Goal: Task Accomplishment & Management: Manage account settings

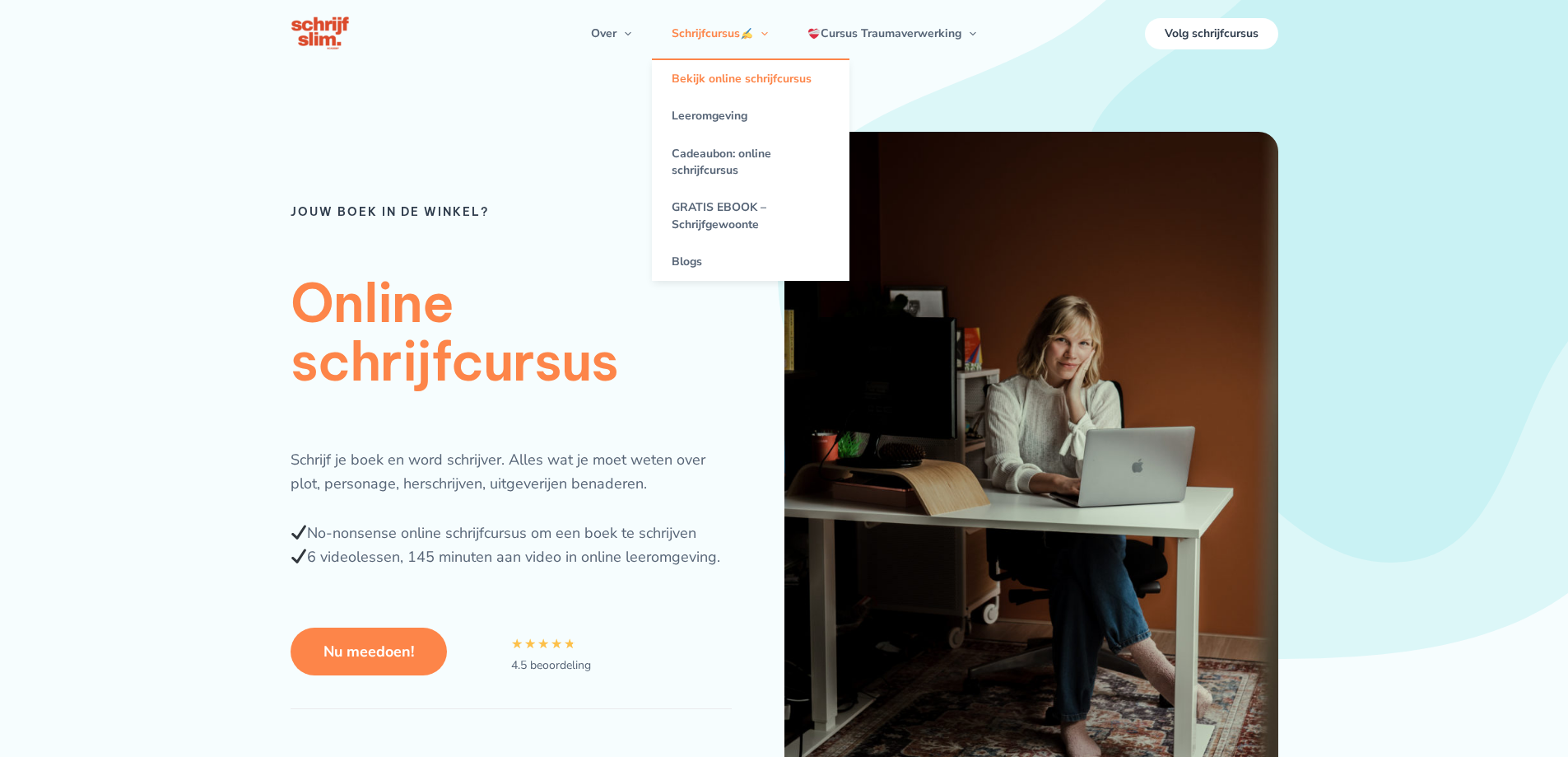
click at [718, 83] on link "Bekijk online schrijfcursus" at bounding box center [751, 79] width 198 height 37
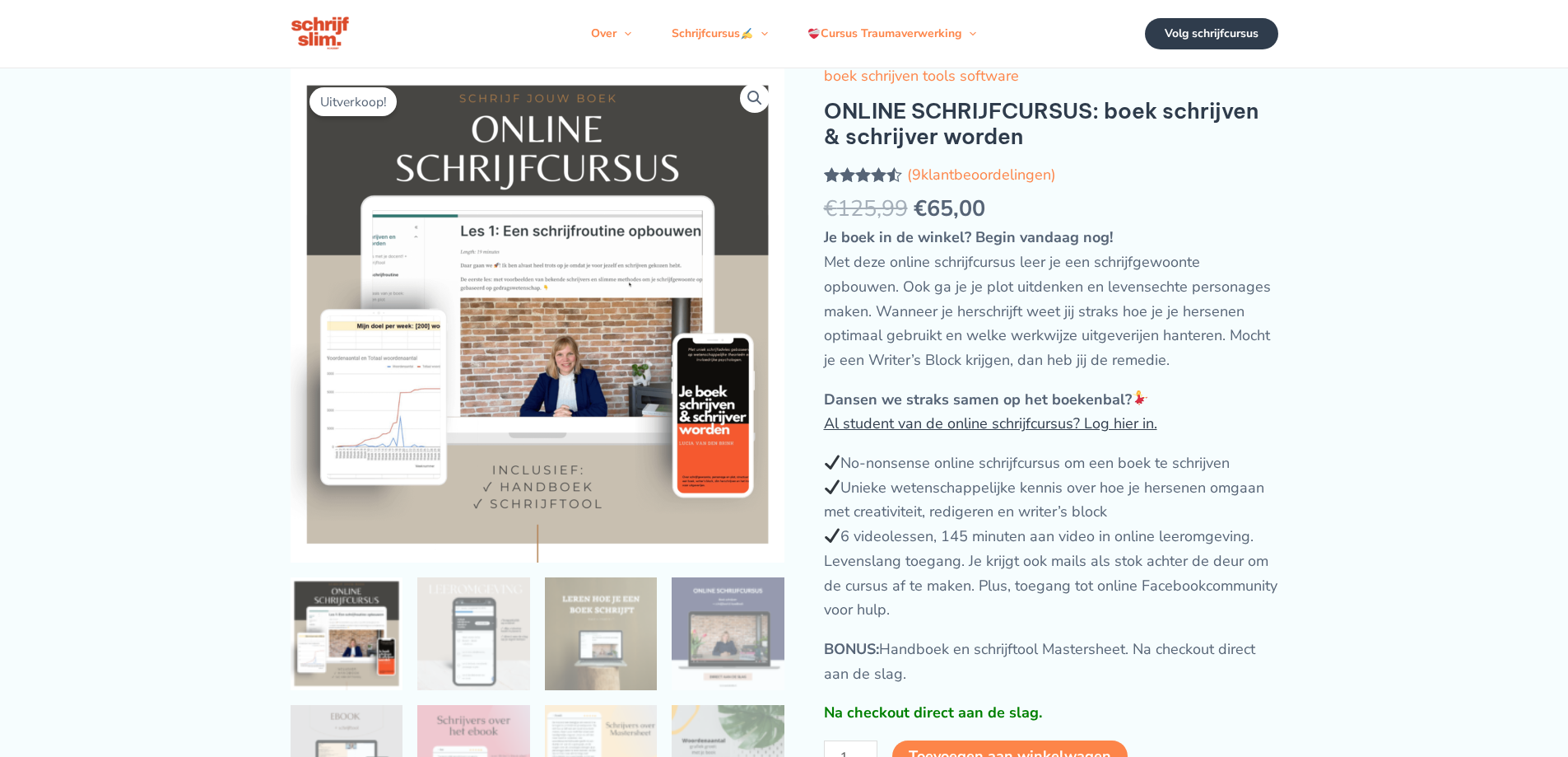
click at [1094, 433] on link "Al student van de online schrijfcursus? Log hier in." at bounding box center [990, 423] width 333 height 19
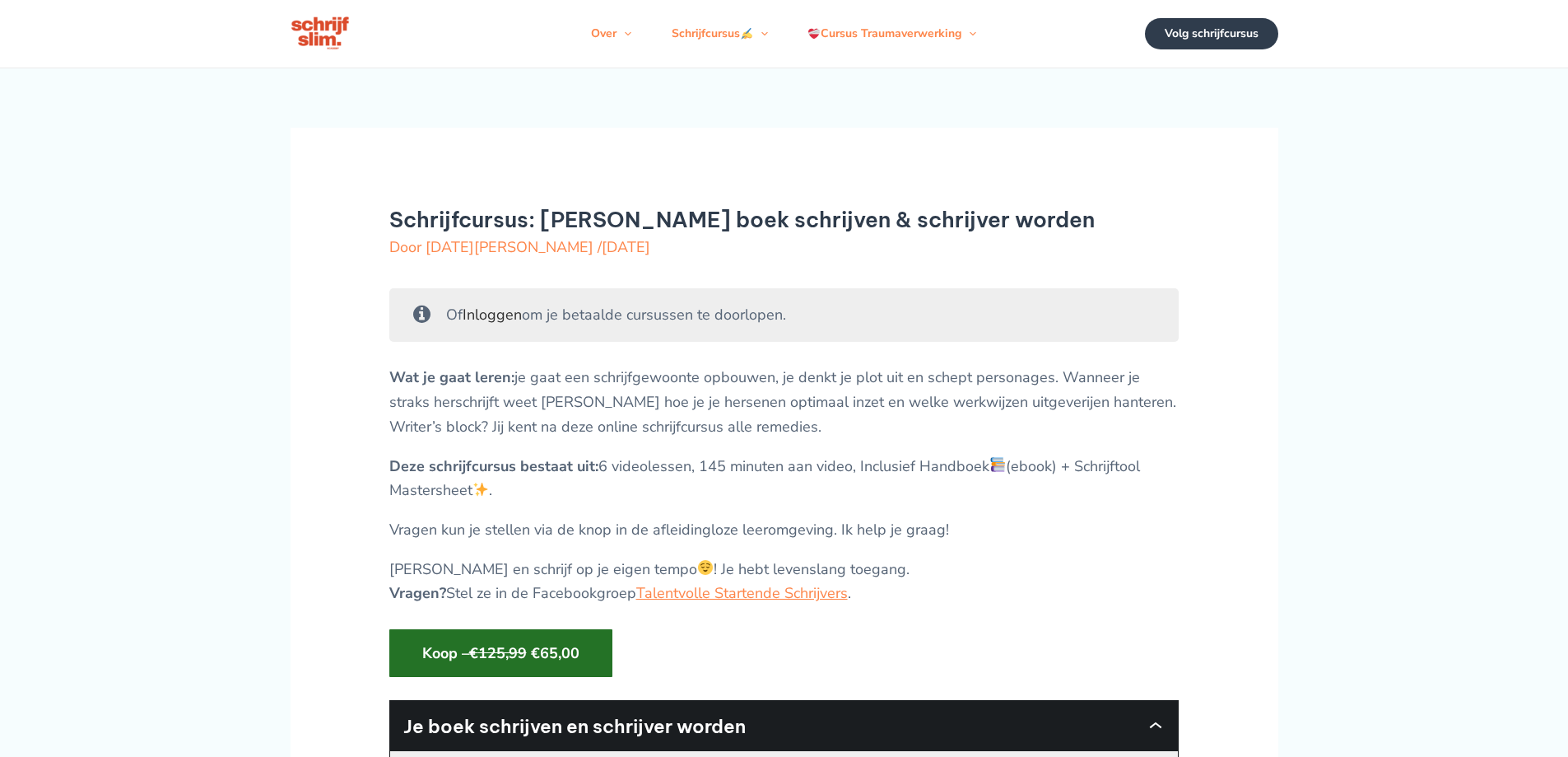
click at [488, 325] on link "Inloggen" at bounding box center [492, 314] width 59 height 19
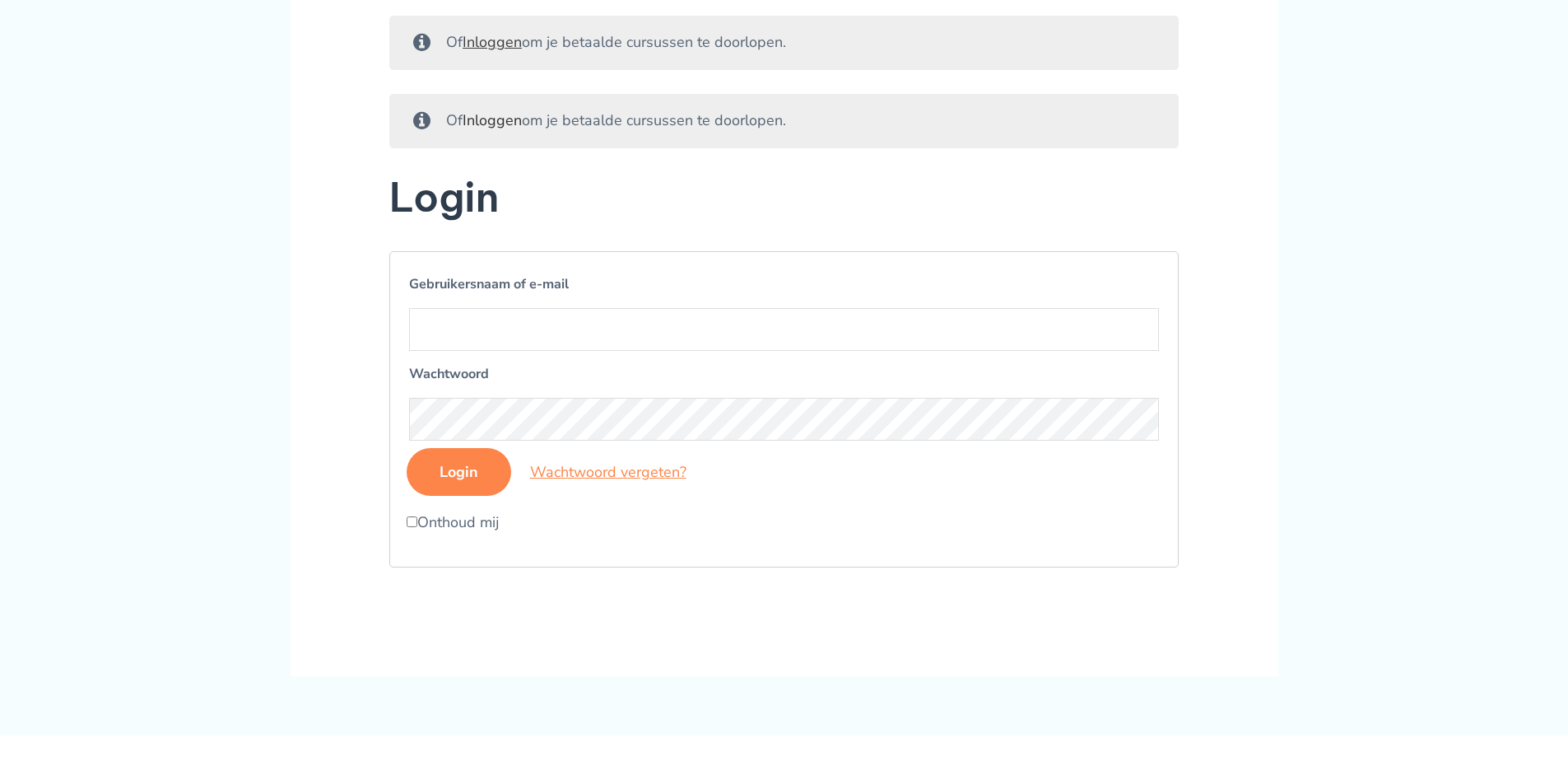
scroll to position [247, 0]
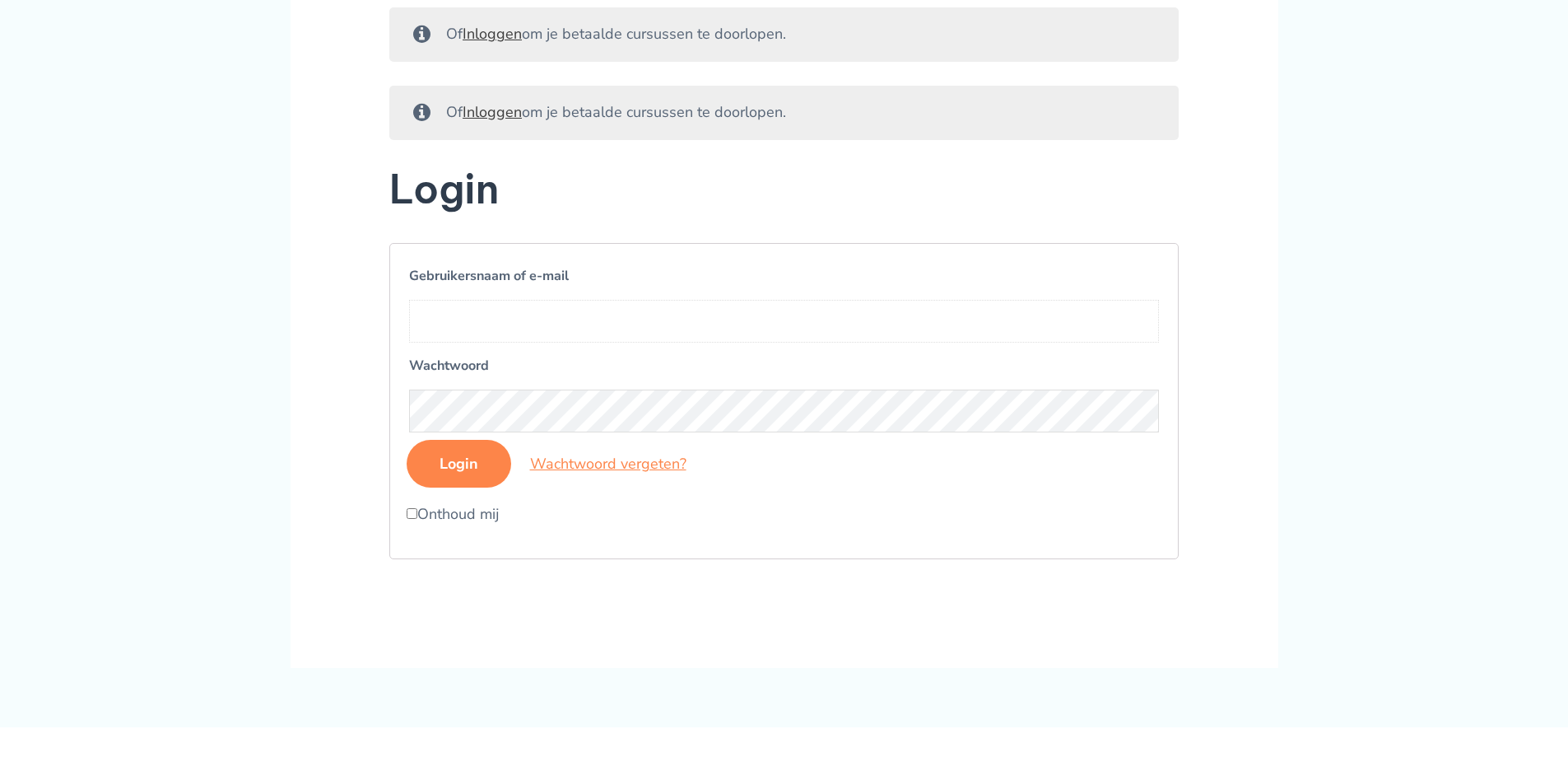
click at [492, 343] on input "Gebruikersnaam of e-mail" at bounding box center [785, 321] width 751 height 43
type input "peter van oort"
drag, startPoint x: 408, startPoint y: 539, endPoint x: 418, endPoint y: 520, distance: 21.5
click at [409, 518] on input "Onthoud mij" at bounding box center [412, 513] width 11 height 11
checkbox input "true"
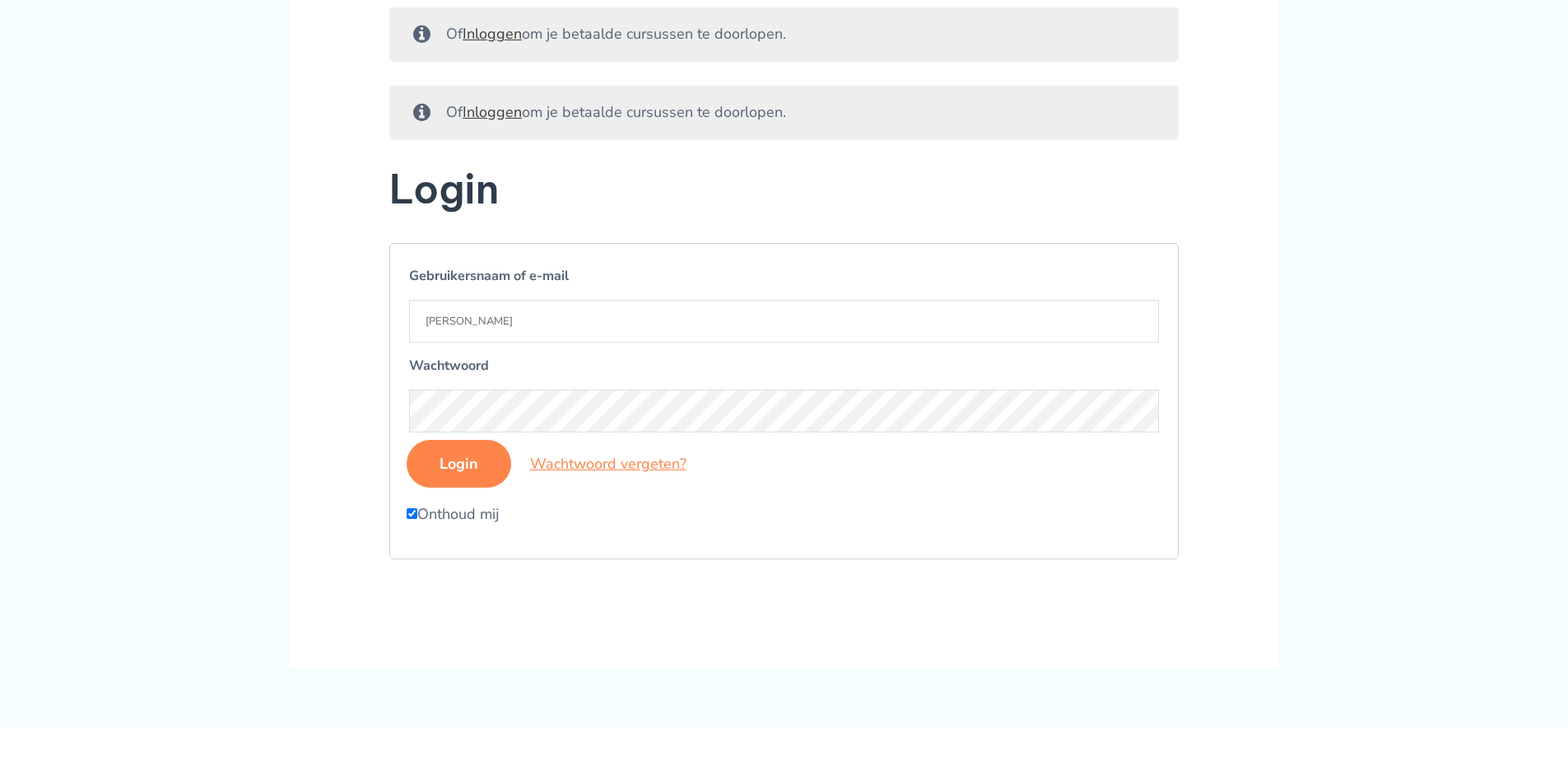
click at [439, 487] on input "Login" at bounding box center [459, 464] width 105 height 47
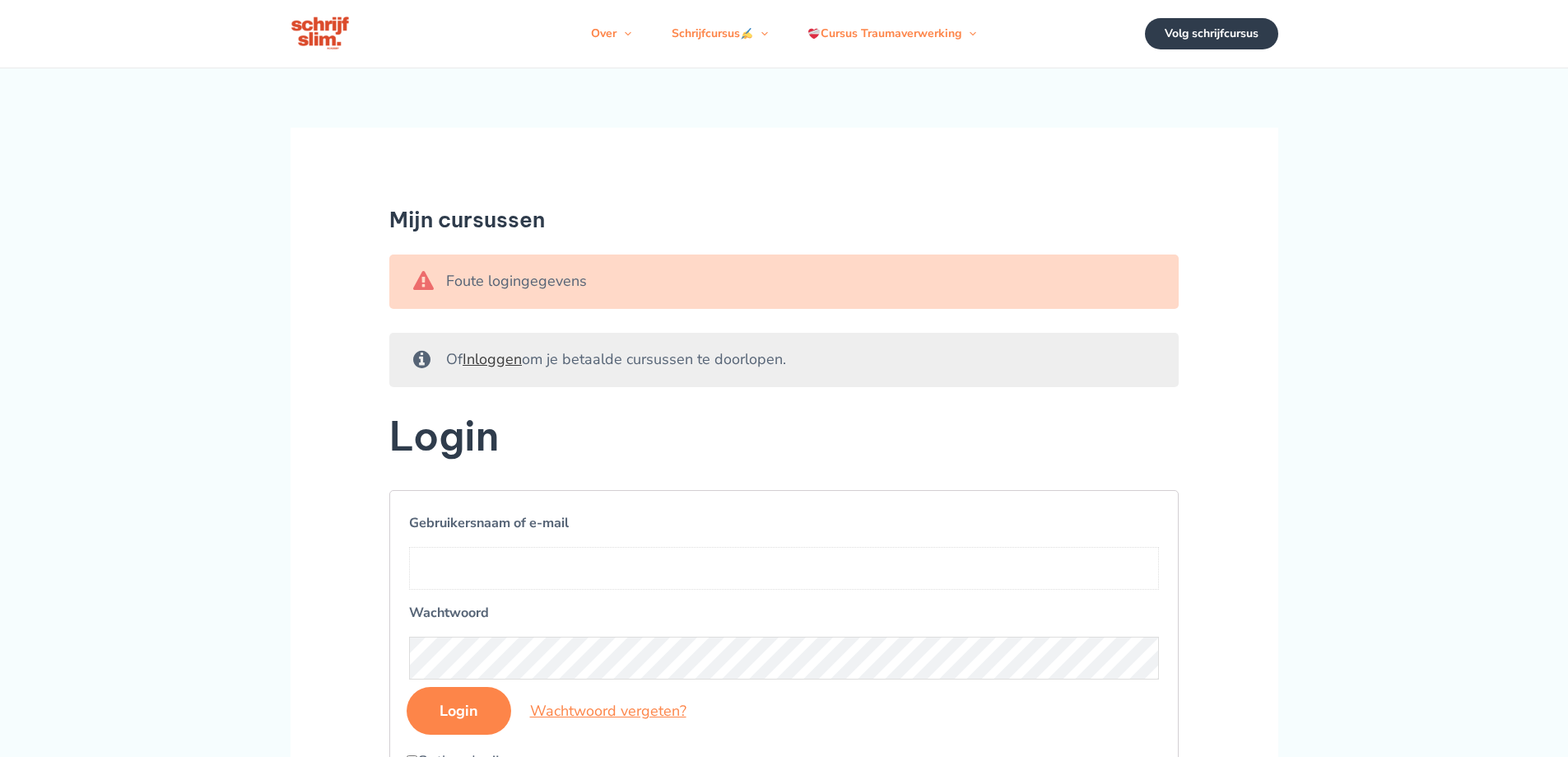
click at [450, 590] on input "Gebruikersnaam of e-mail" at bounding box center [785, 568] width 751 height 43
type input "peter.van oort"
click at [480, 726] on input "Login" at bounding box center [459, 710] width 105 height 47
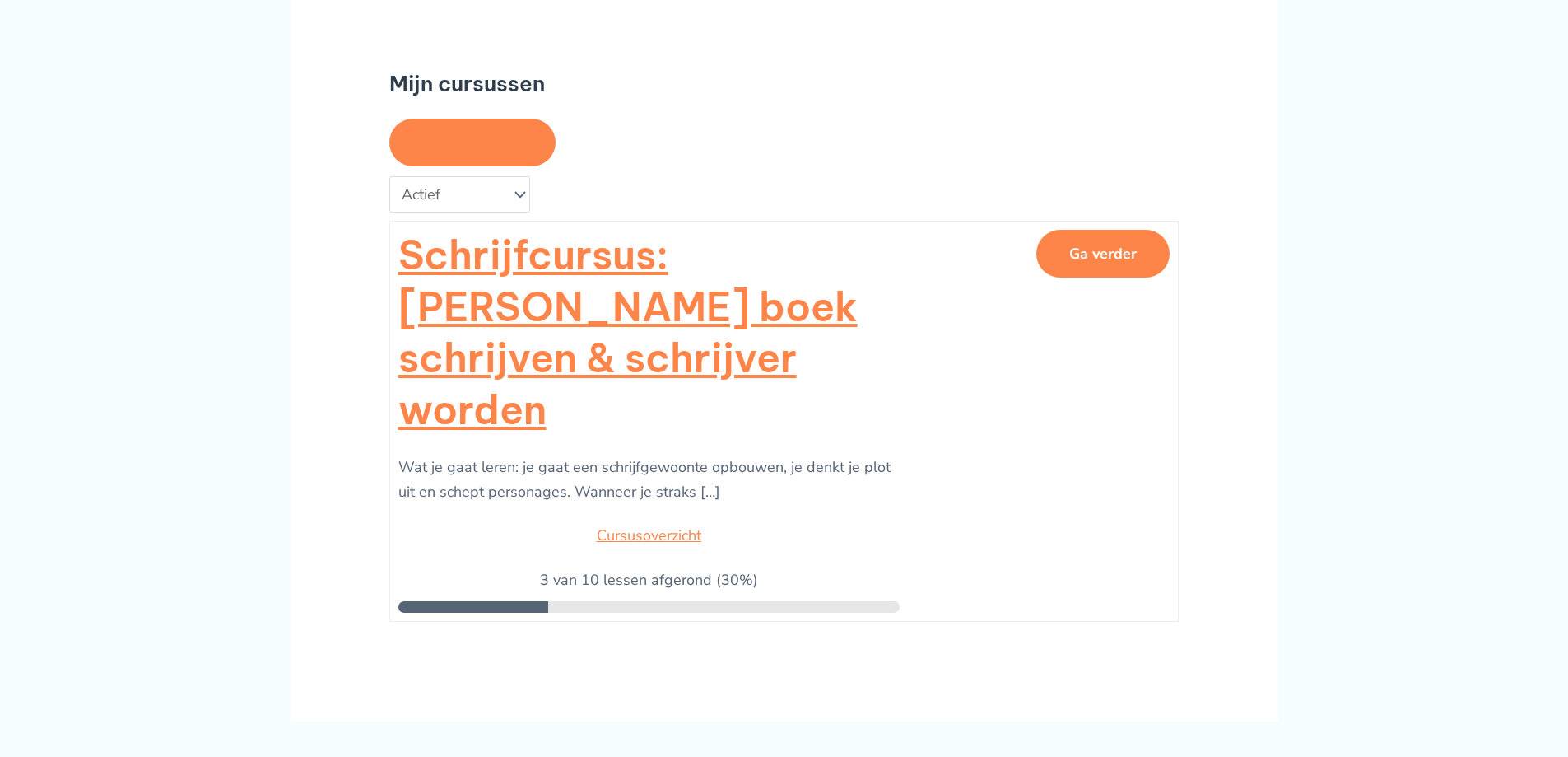
scroll to position [82, 0]
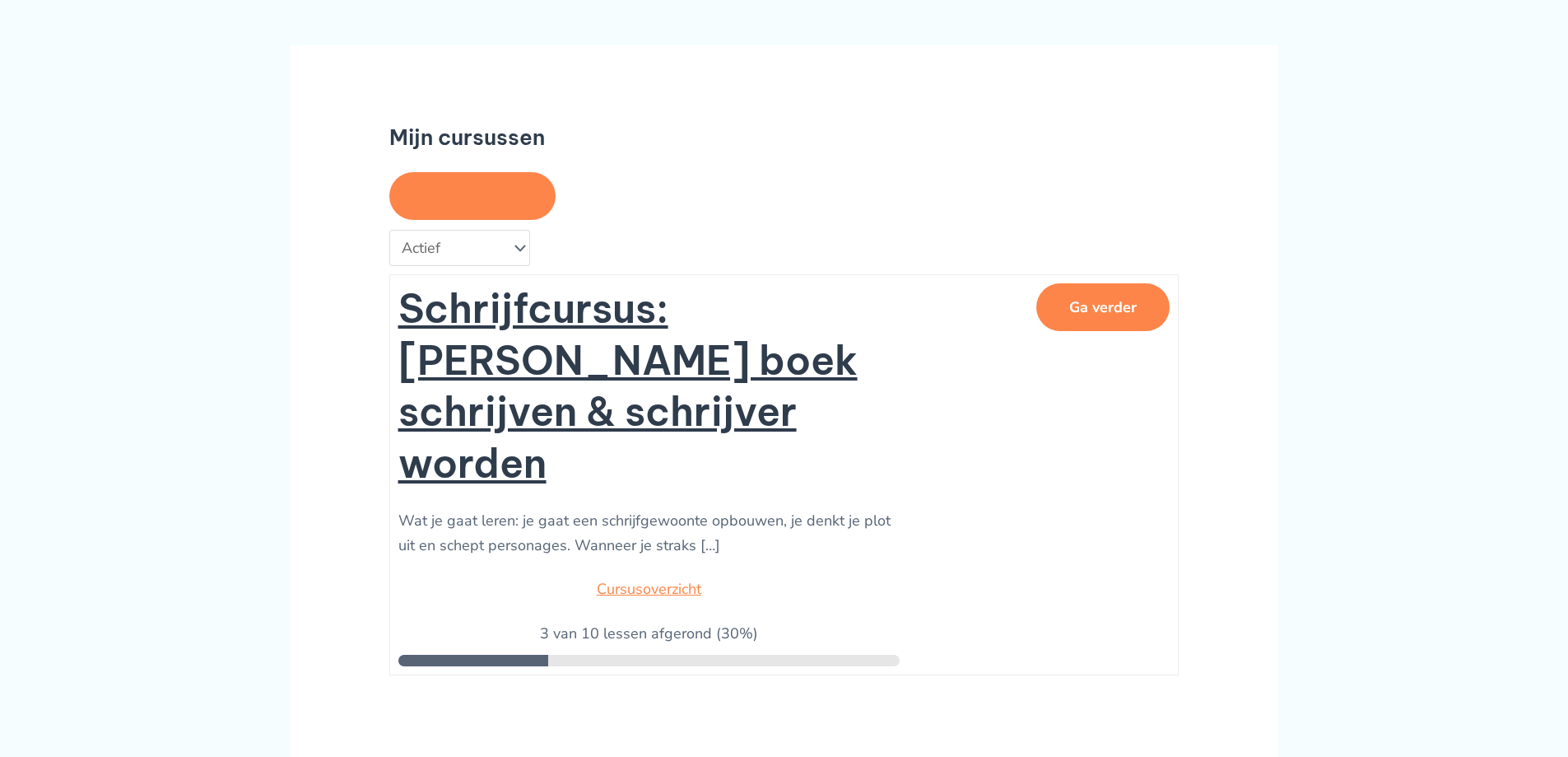
click at [646, 354] on link "Schrijfcursus: [PERSON_NAME] boek schrijven & schrijver worden" at bounding box center [649, 386] width 502 height 206
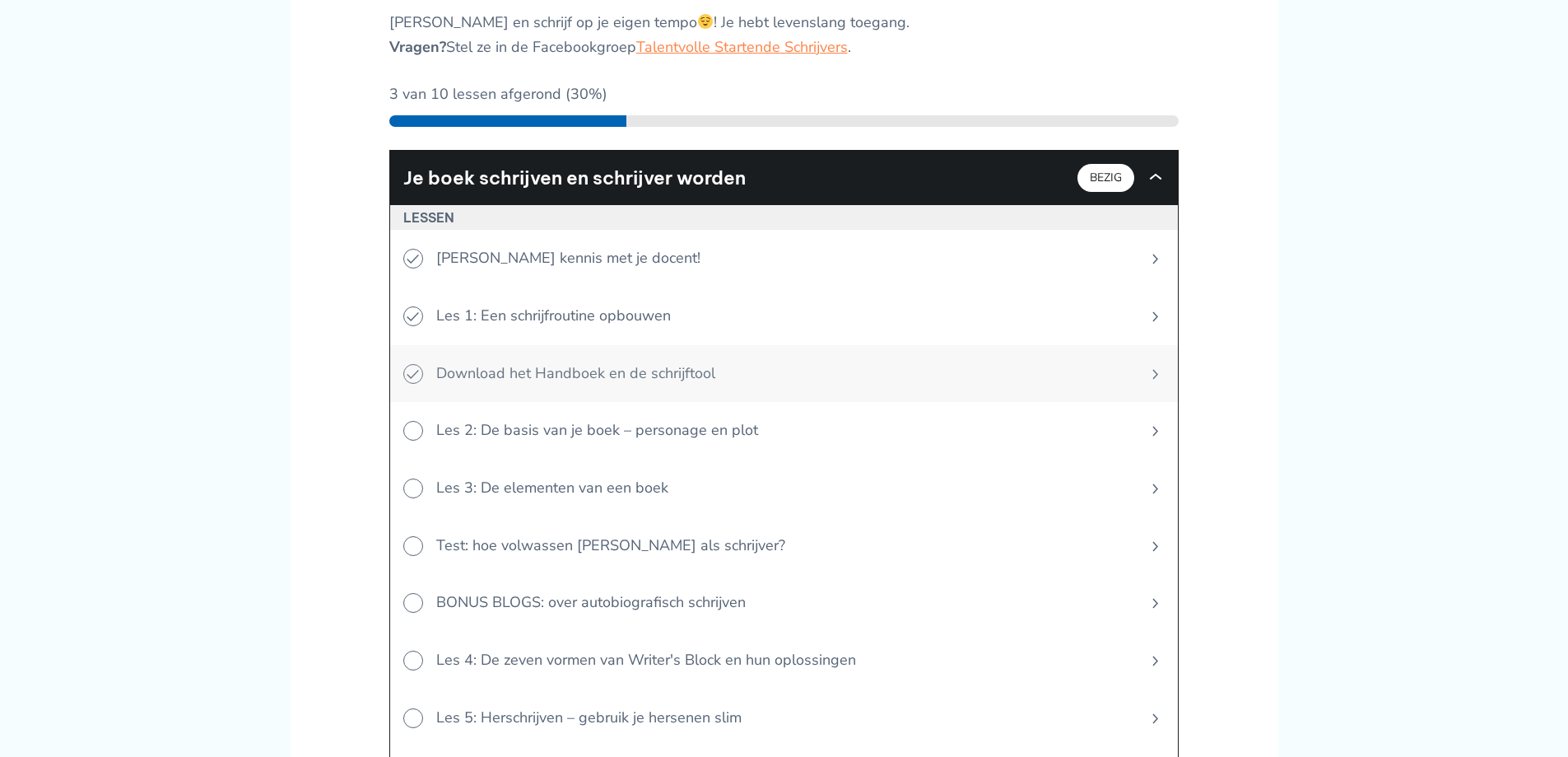
scroll to position [576, 0]
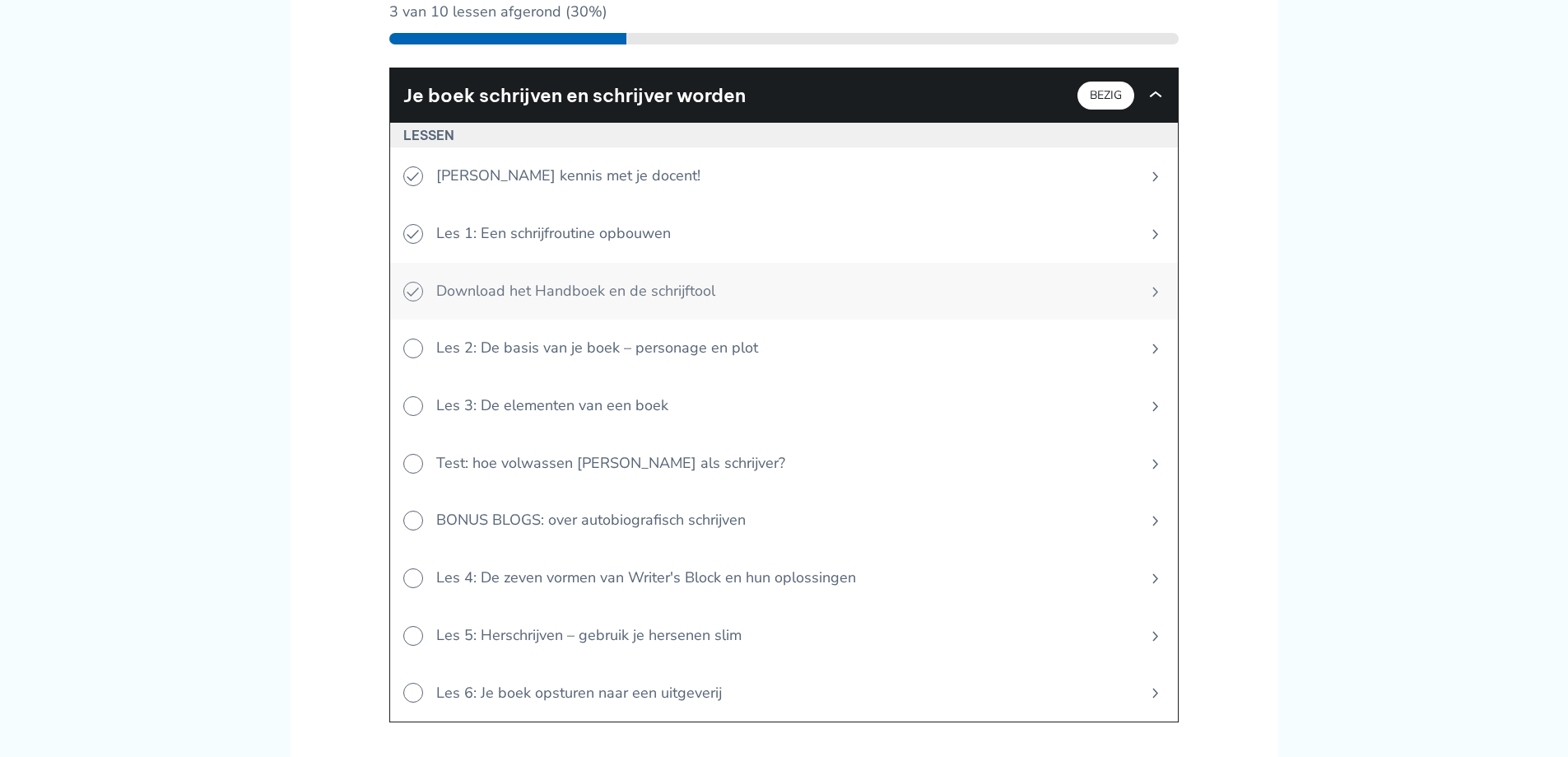
click at [472, 291] on span "Download het Handboek en de schrijftool" at bounding box center [777, 292] width 710 height 58
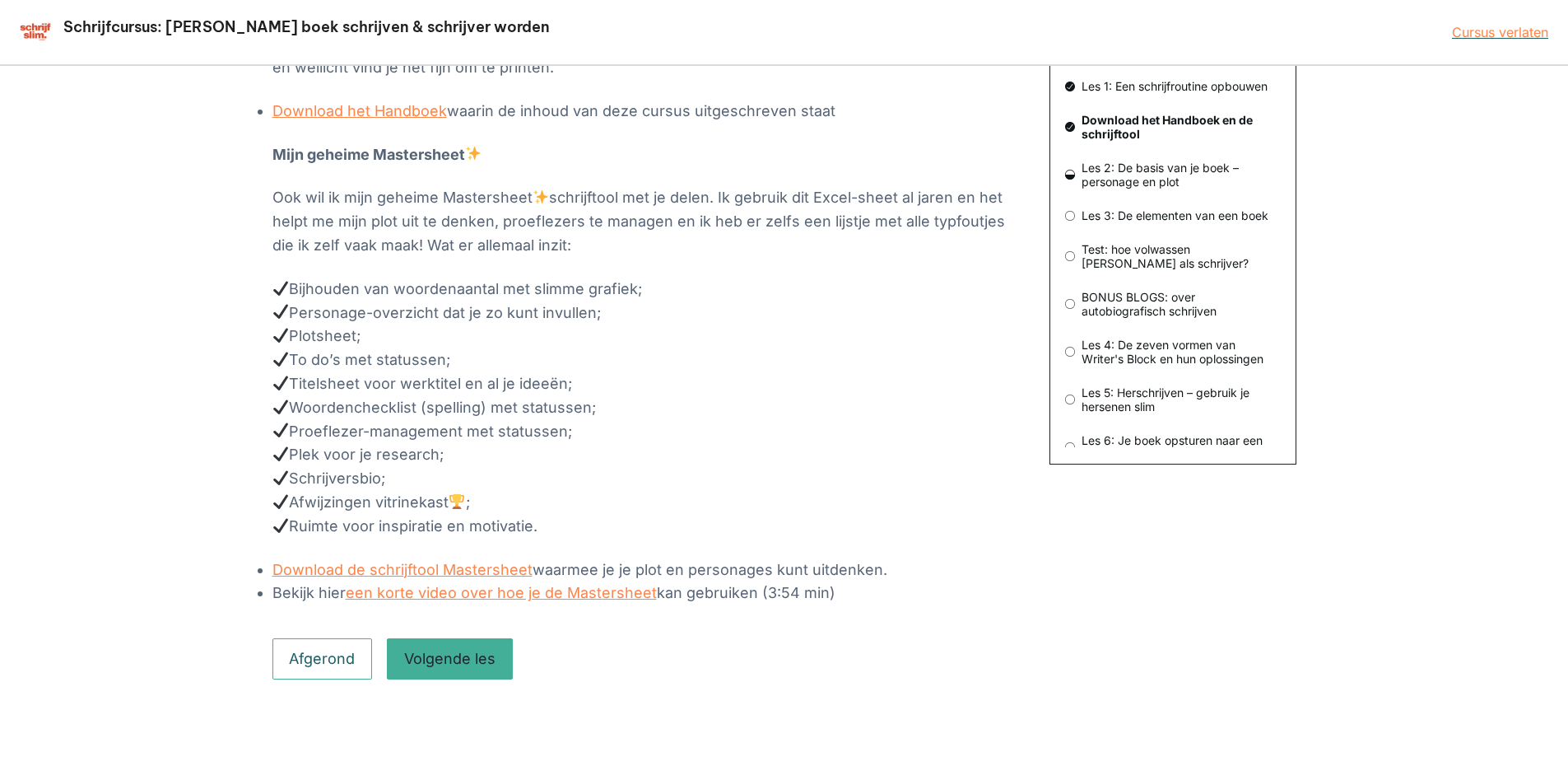
scroll to position [358, 0]
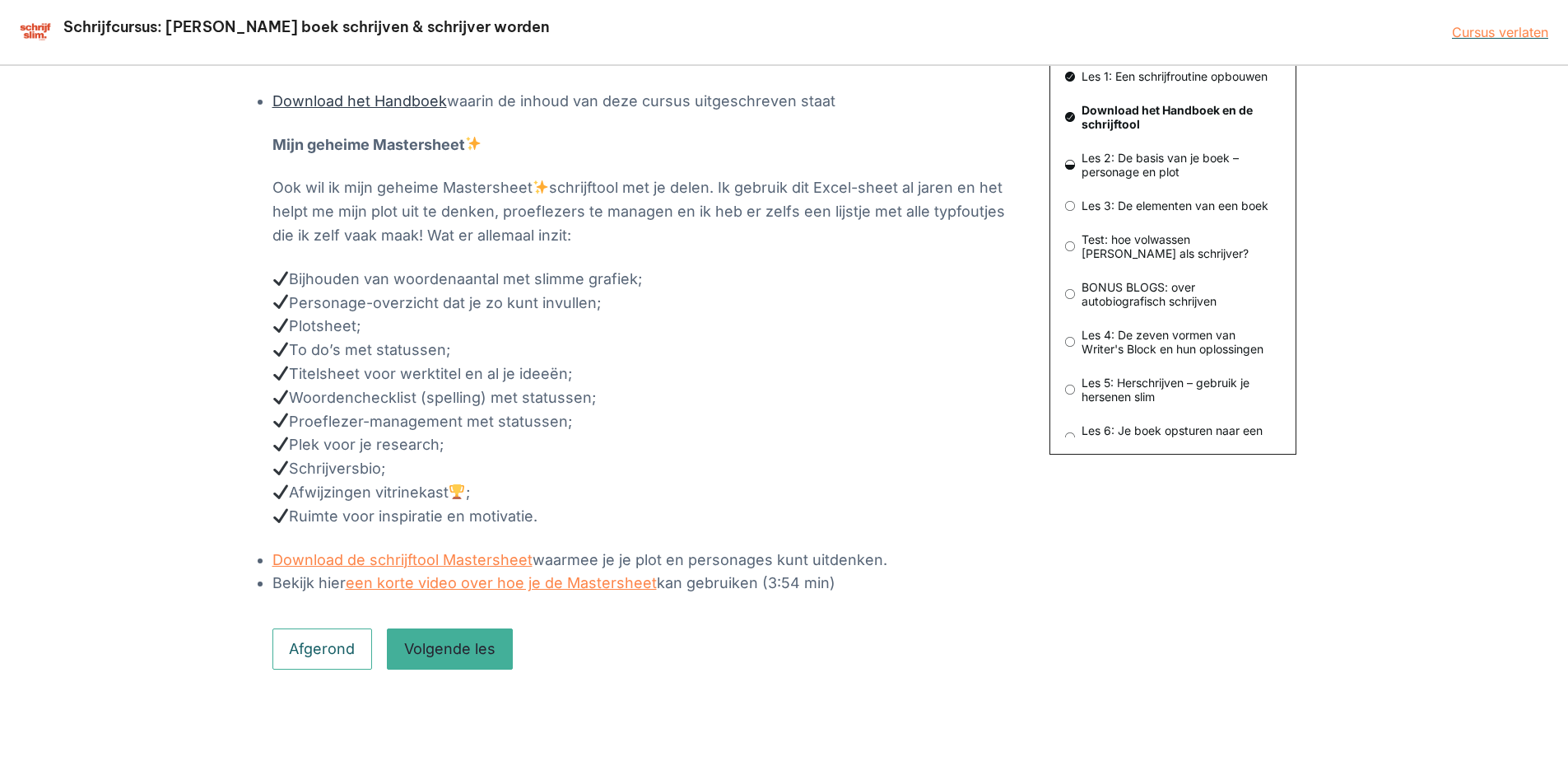
click at [352, 101] on link "Download het Handboek" at bounding box center [359, 101] width 174 height 17
